Goal: Task Accomplishment & Management: Manage account settings

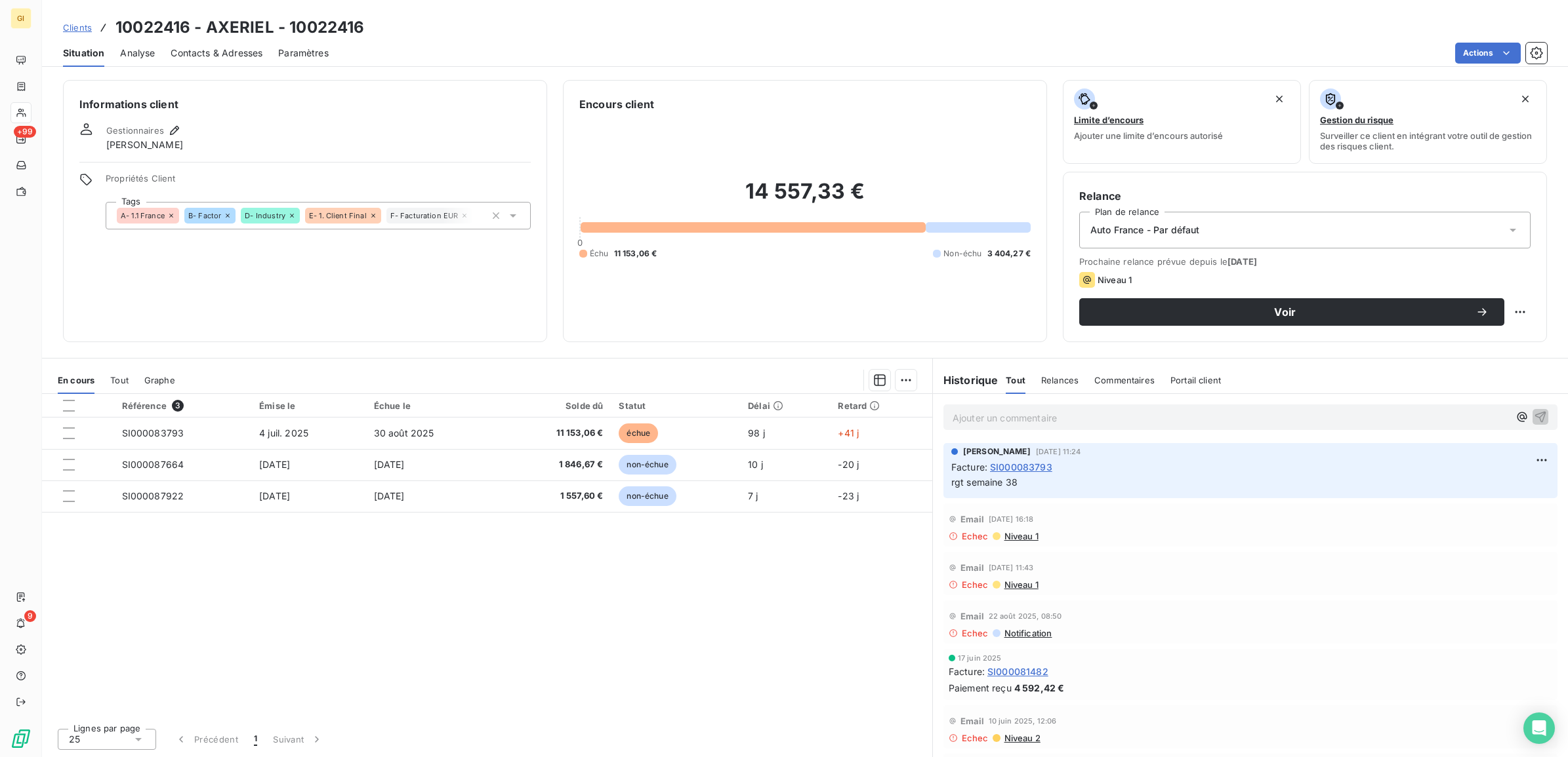
click at [79, 27] on span "Clients" at bounding box center [77, 28] width 29 height 10
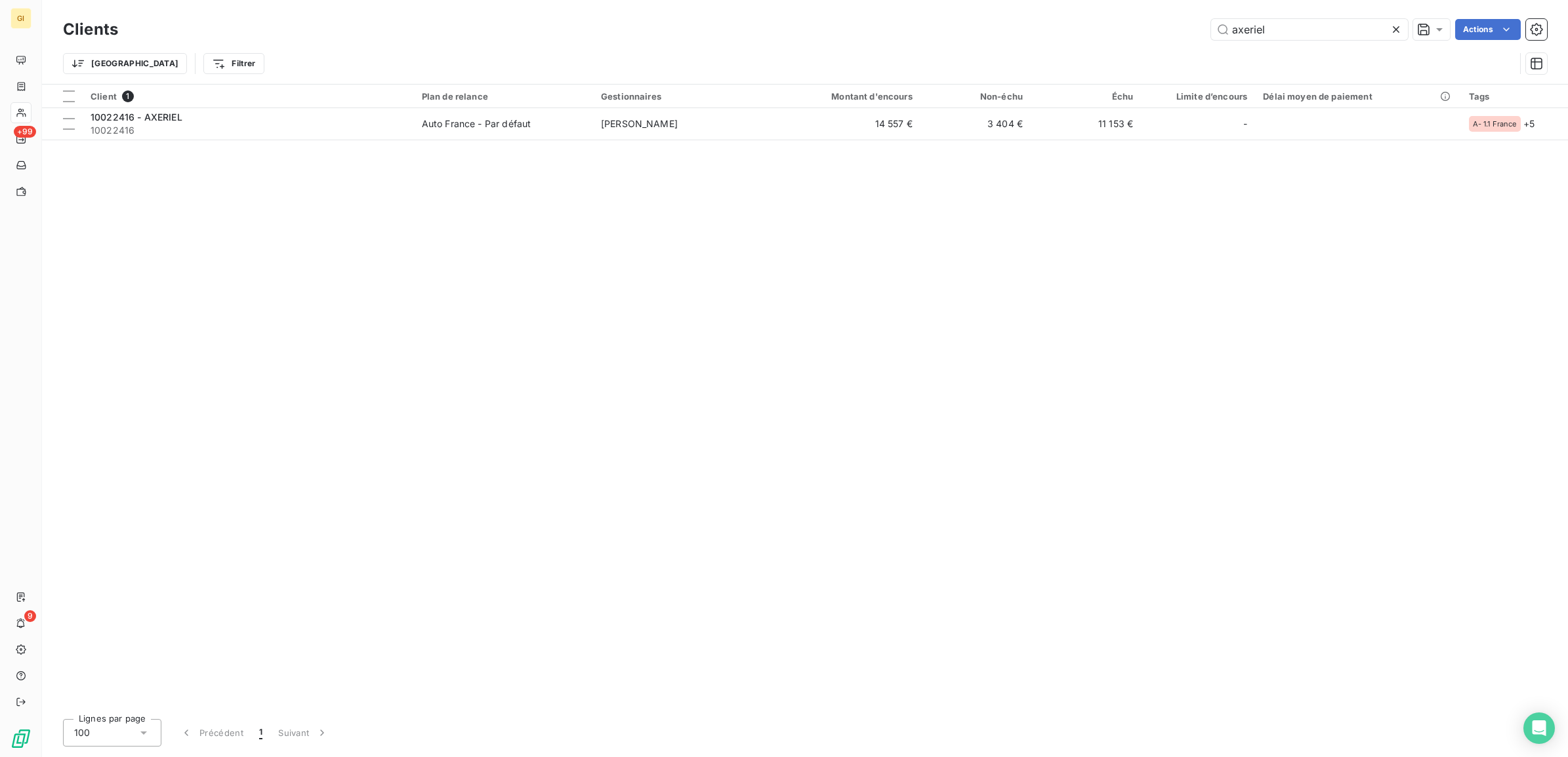
drag, startPoint x: 1290, startPoint y: 34, endPoint x: 1049, endPoint y: 61, distance: 242.5
click at [1109, 48] on div "Clients axeriel Actions Trier Filtrer" at bounding box center [805, 49] width 1484 height 68
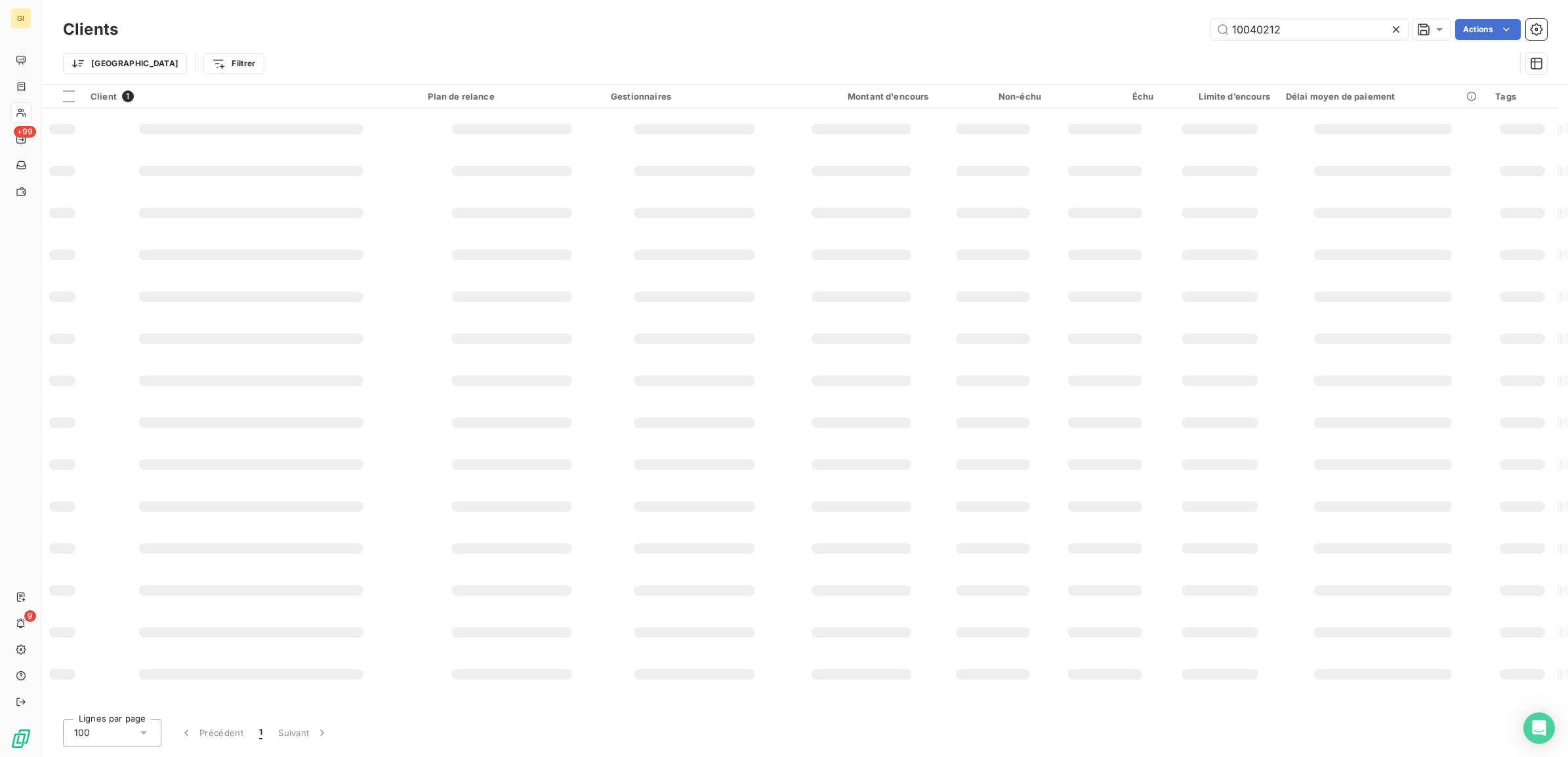
type input "10040212"
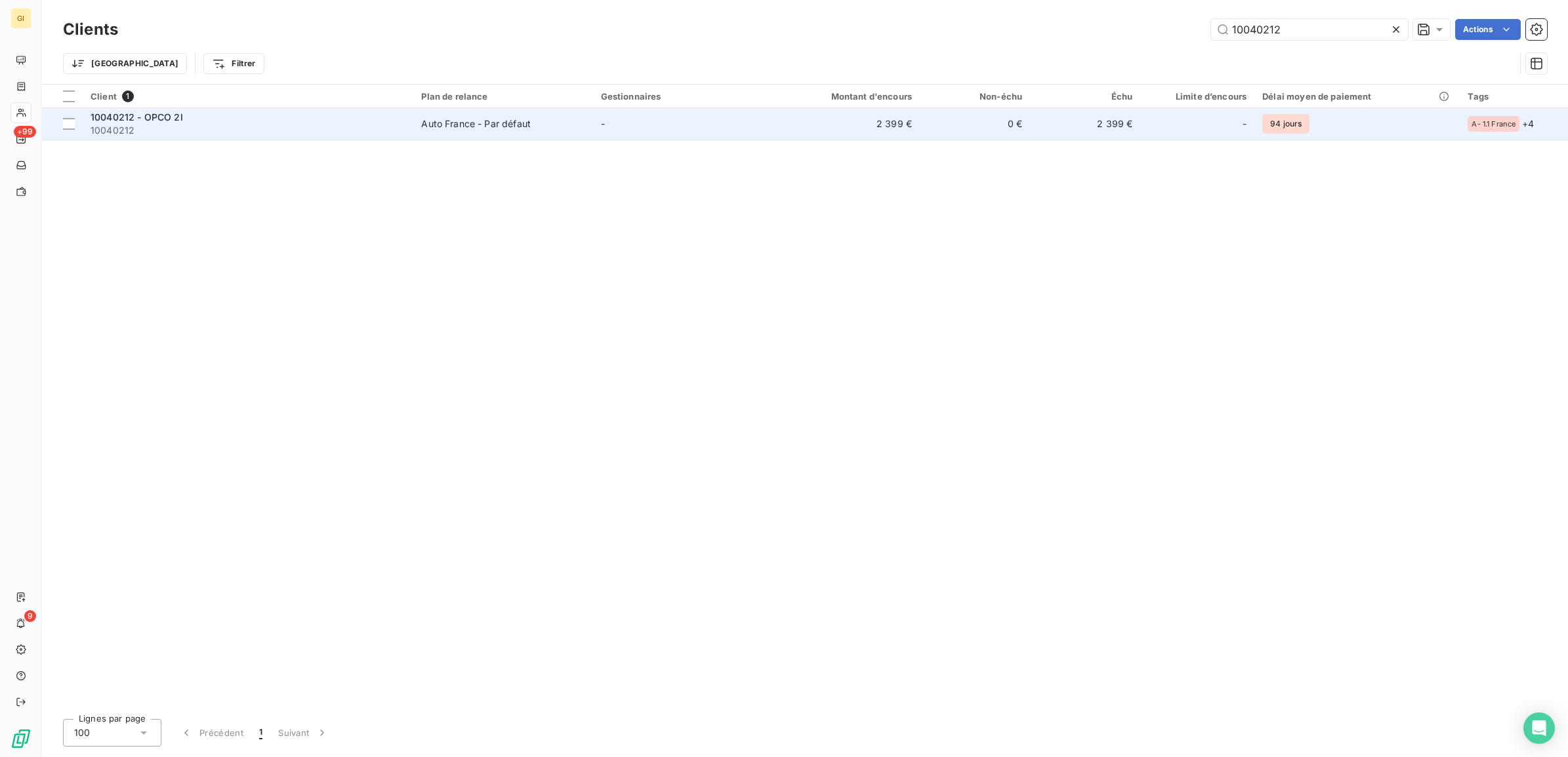
click at [281, 124] on span "10040212" at bounding box center [248, 131] width 315 height 13
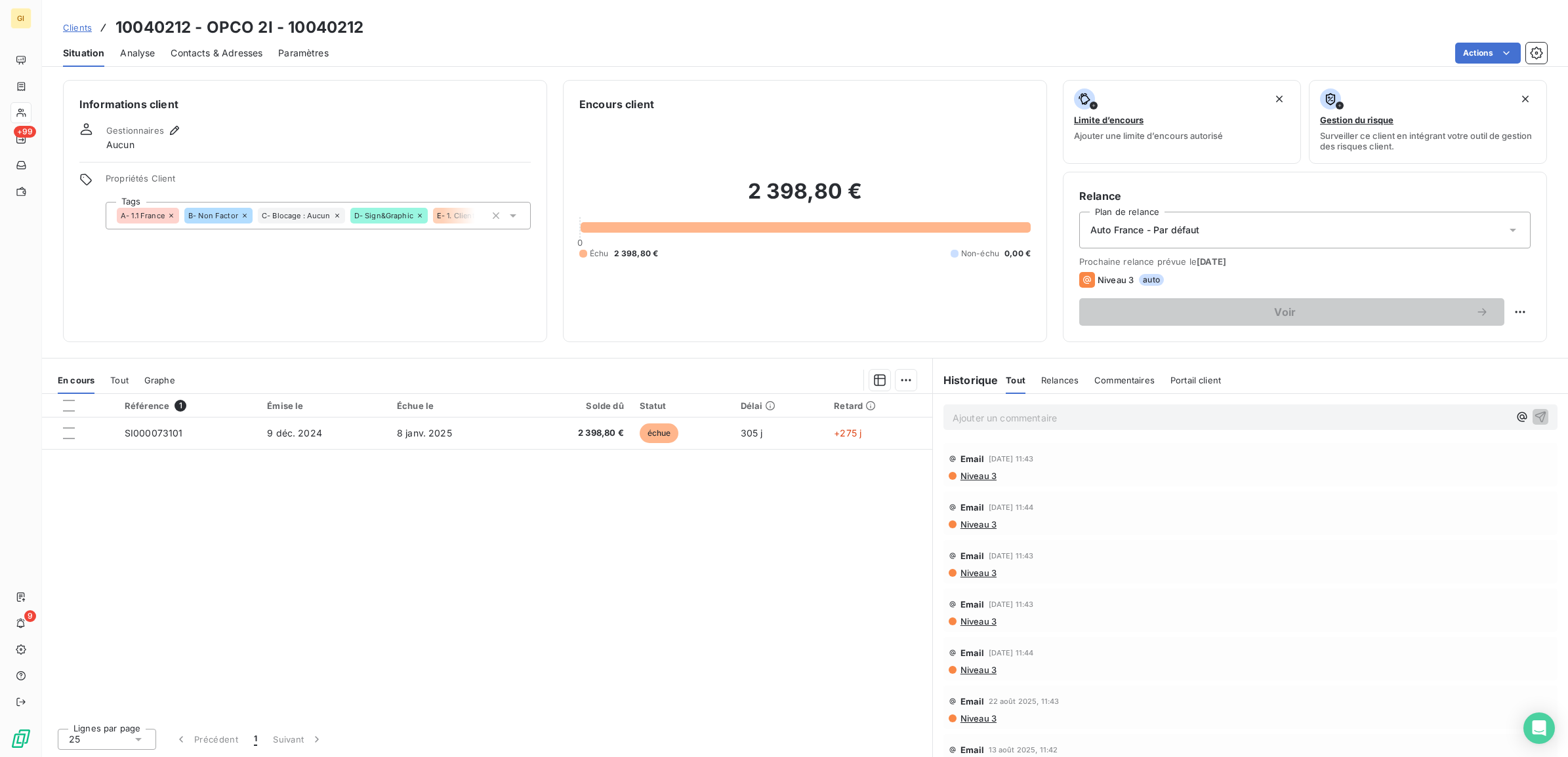
click at [244, 49] on span "Contacts & Adresses" at bounding box center [216, 53] width 92 height 13
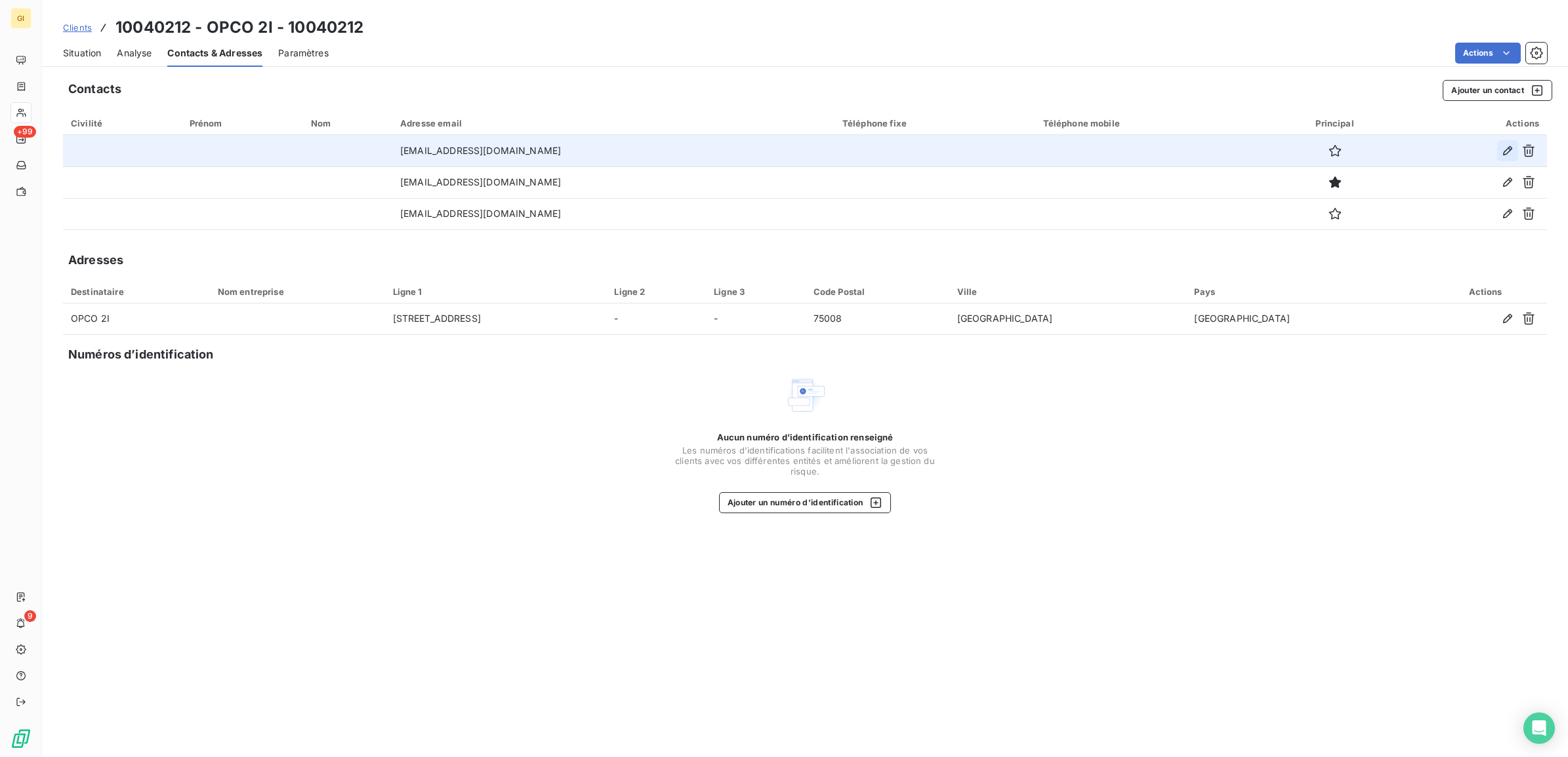
click at [1506, 146] on icon "button" at bounding box center [1507, 151] width 13 height 13
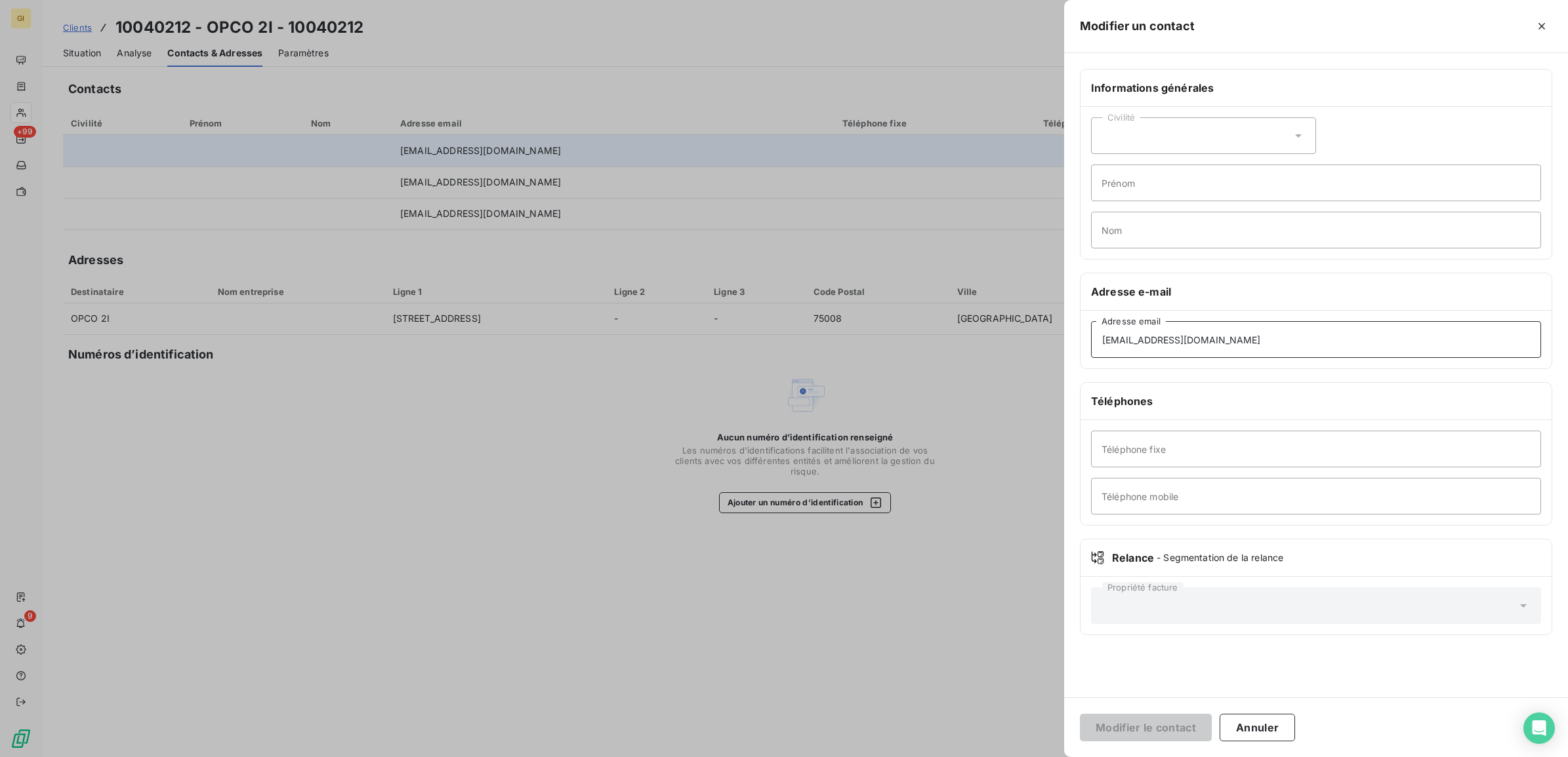
drag, startPoint x: 1212, startPoint y: 345, endPoint x: 989, endPoint y: 362, distance: 223.6
click at [991, 756] on div "Modifier un contact Informations générales Civilité Prénom Nom Adresse e-mail […" at bounding box center [784, 757] width 1568 height 0
paste input "[PERSON_NAME][EMAIL_ADDRESS][DOMAIN_NAME]"
type input "[PERSON_NAME][EMAIL_ADDRESS][DOMAIN_NAME]"
click at [1129, 725] on button "Modifier le contact" at bounding box center [1146, 727] width 132 height 28
